Goal: Task Accomplishment & Management: Manage account settings

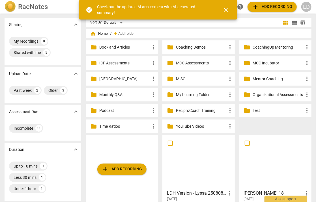
click at [308, 6] on div "LD" at bounding box center [306, 7] width 10 height 10
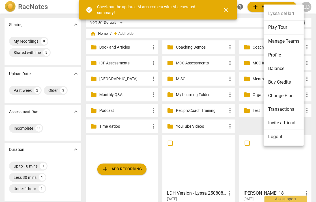
click at [282, 93] on li "Change Plan" at bounding box center [284, 96] width 40 height 14
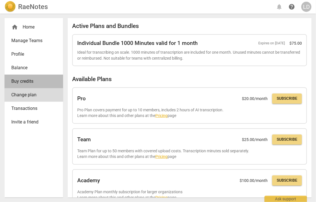
click at [47, 85] on span "Buy credits" at bounding box center [31, 81] width 40 height 7
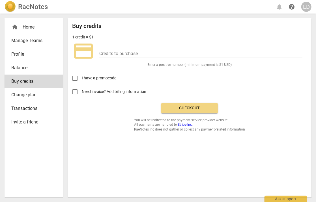
click at [123, 58] on input "number" at bounding box center [200, 54] width 203 height 8
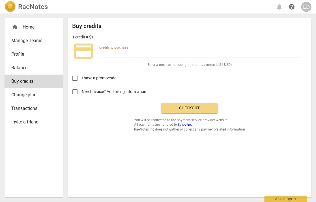
click at [28, 31] on div "home Home" at bounding box center [31, 27] width 40 height 7
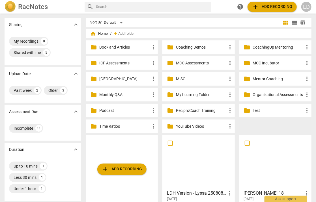
click at [199, 49] on p "Coaching Demos" at bounding box center [201, 47] width 51 height 6
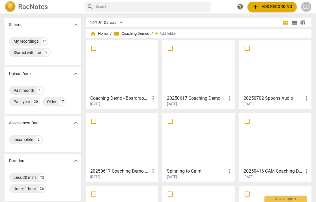
click at [254, 7] on span "add Add recording" at bounding box center [272, 6] width 40 height 7
